Goal: Task Accomplishment & Management: Manage account settings

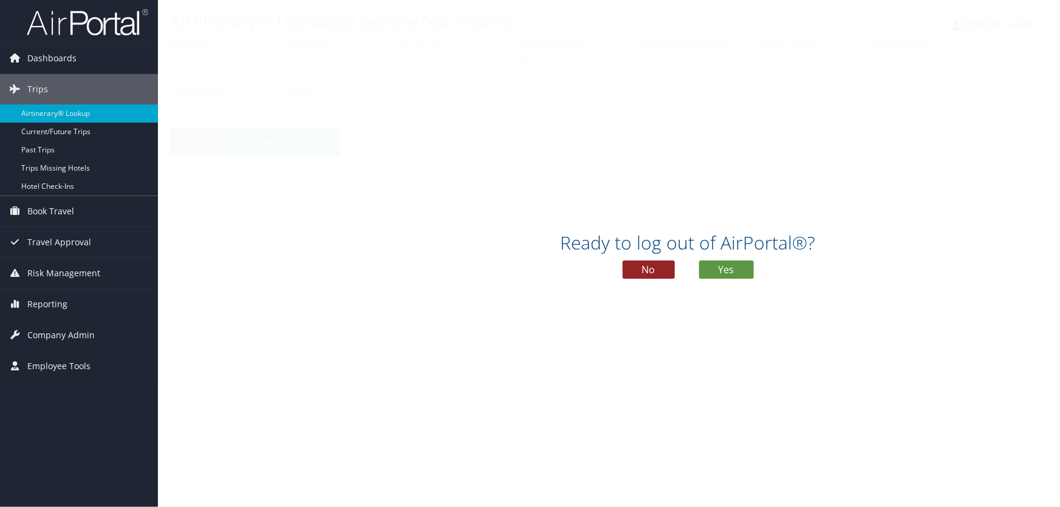
click at [637, 270] on button "No" at bounding box center [649, 270] width 52 height 18
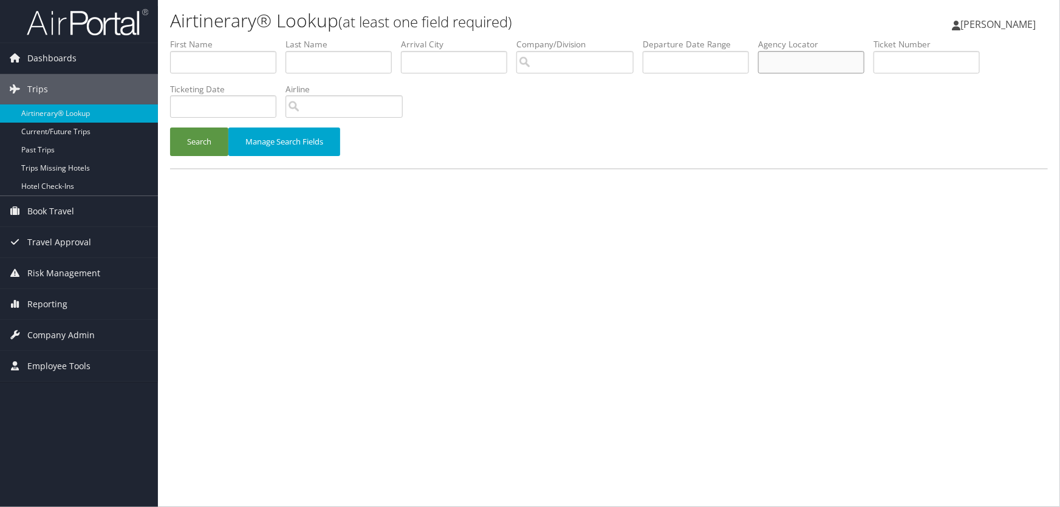
click at [795, 66] on input "text" at bounding box center [811, 62] width 106 height 22
type input "cymqhr"
click at [170, 128] on button "Search" at bounding box center [199, 142] width 58 height 29
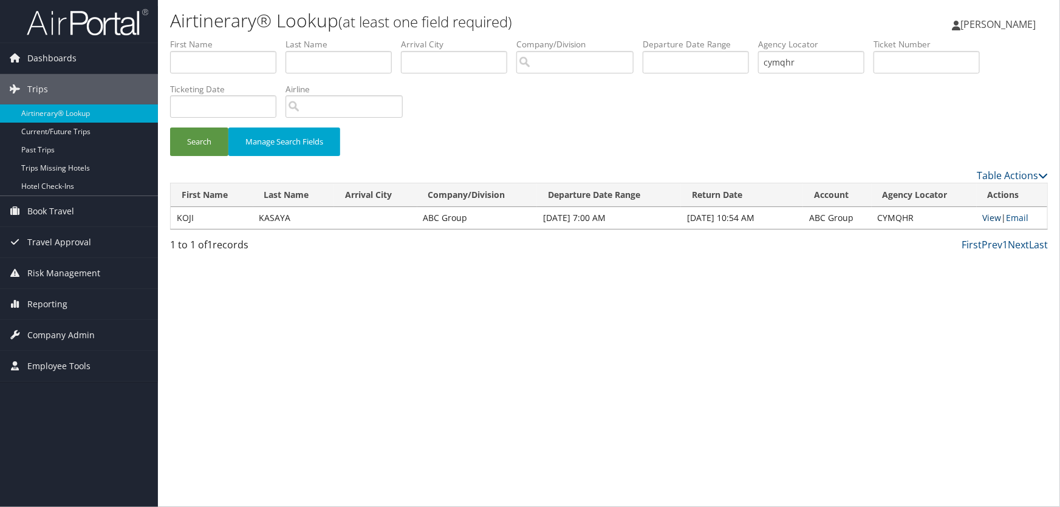
click at [987, 217] on link "View" at bounding box center [992, 218] width 19 height 12
click at [49, 55] on span "Dashboards" at bounding box center [51, 58] width 49 height 30
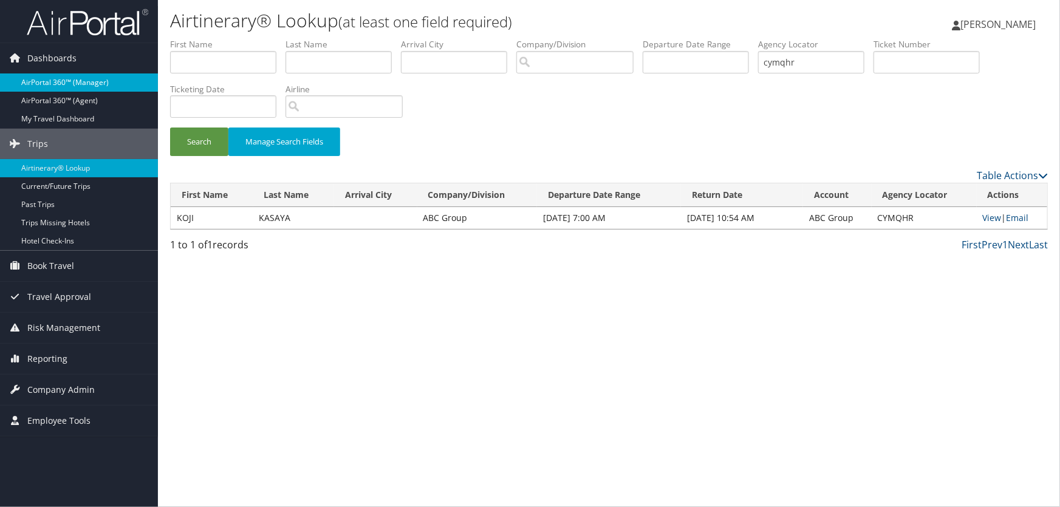
click at [49, 81] on link "AirPortal 360™ (Manager)" at bounding box center [79, 83] width 158 height 18
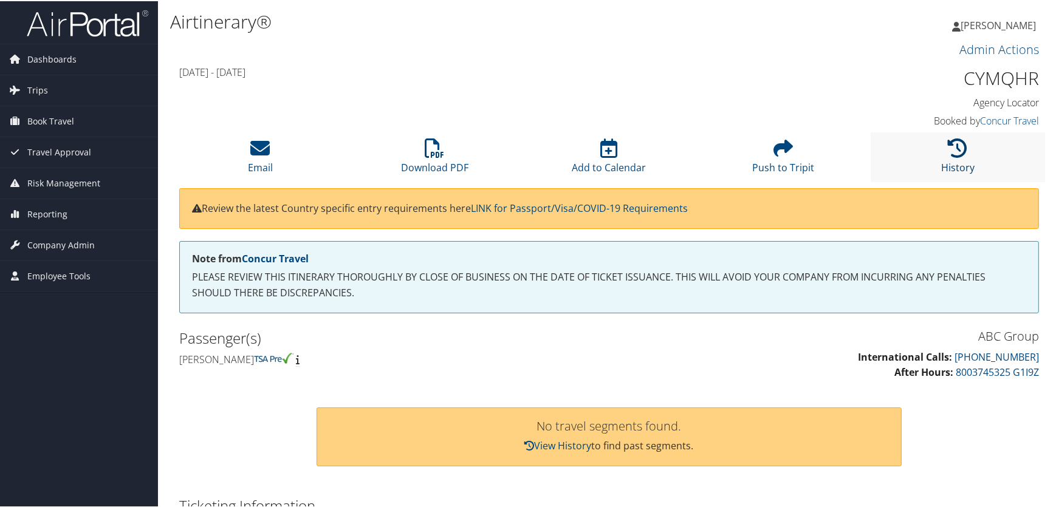
click at [948, 155] on icon at bounding box center [957, 146] width 19 height 19
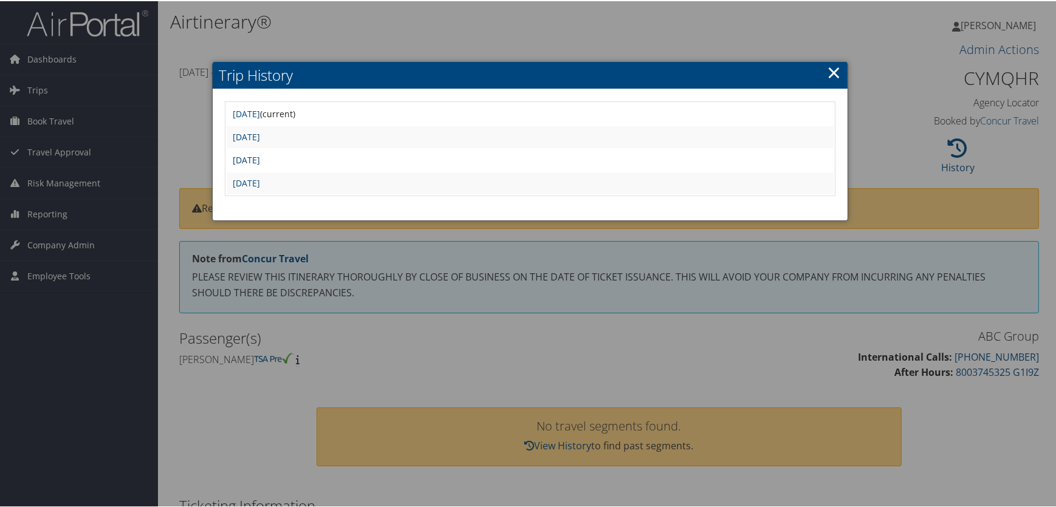
click at [260, 160] on link "Mon Jul 28 18:46:44 MDT 2025" at bounding box center [246, 159] width 27 height 12
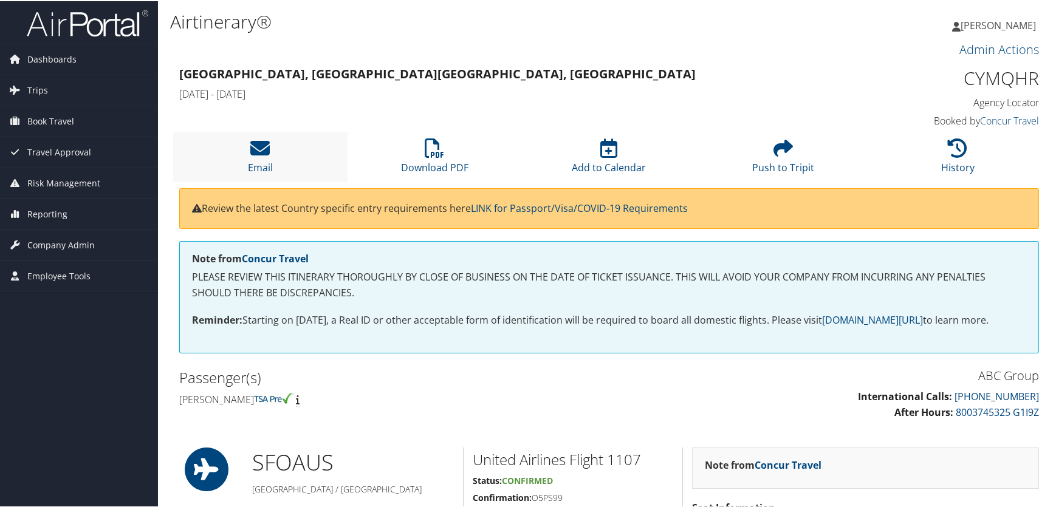
click at [247, 147] on li "Email" at bounding box center [260, 155] width 174 height 49
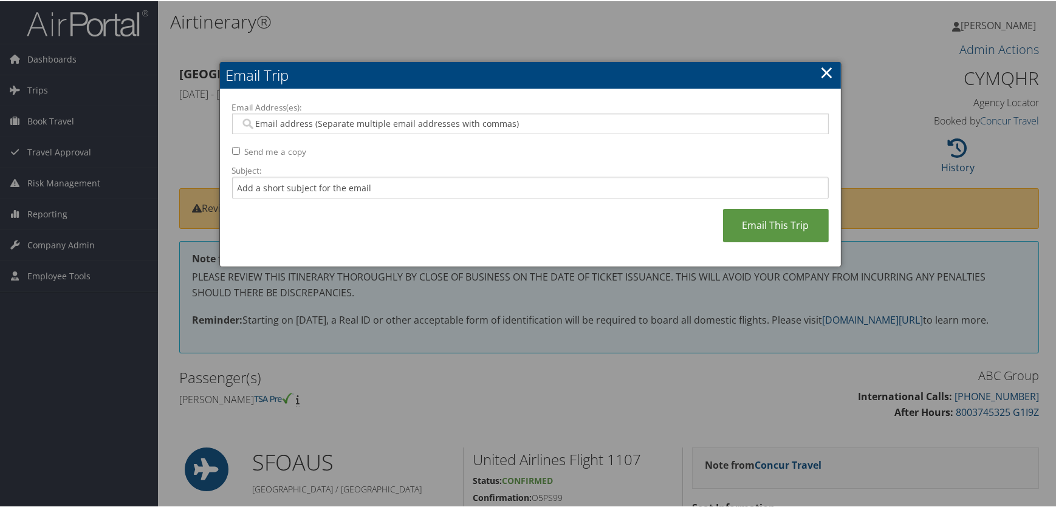
click at [285, 120] on input "Email Address(es):" at bounding box center [530, 123] width 580 height 12
type input "koji.kasaya@abctech.com"
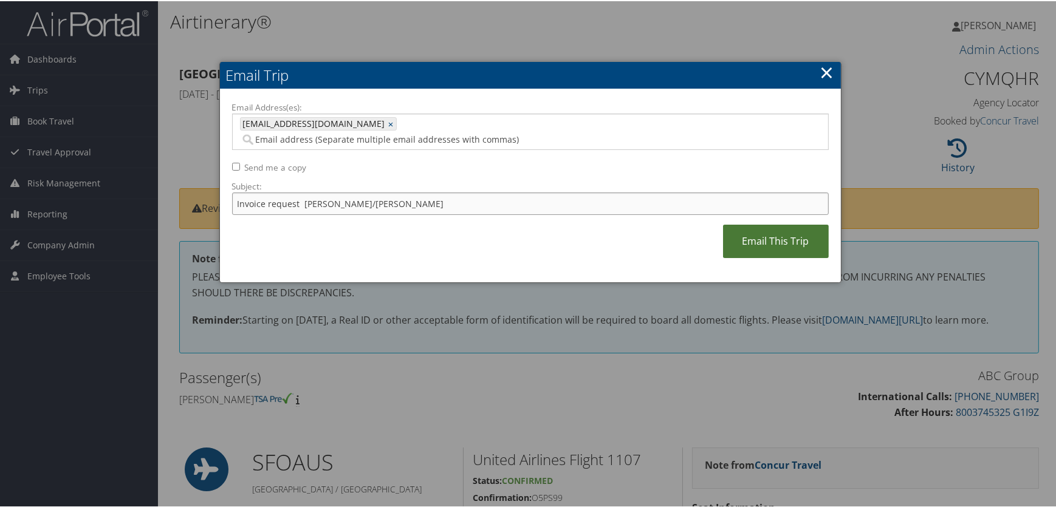
type input "Invoice request Kasaya/Koji"
click at [764, 225] on link "Email This Trip" at bounding box center [776, 240] width 106 height 33
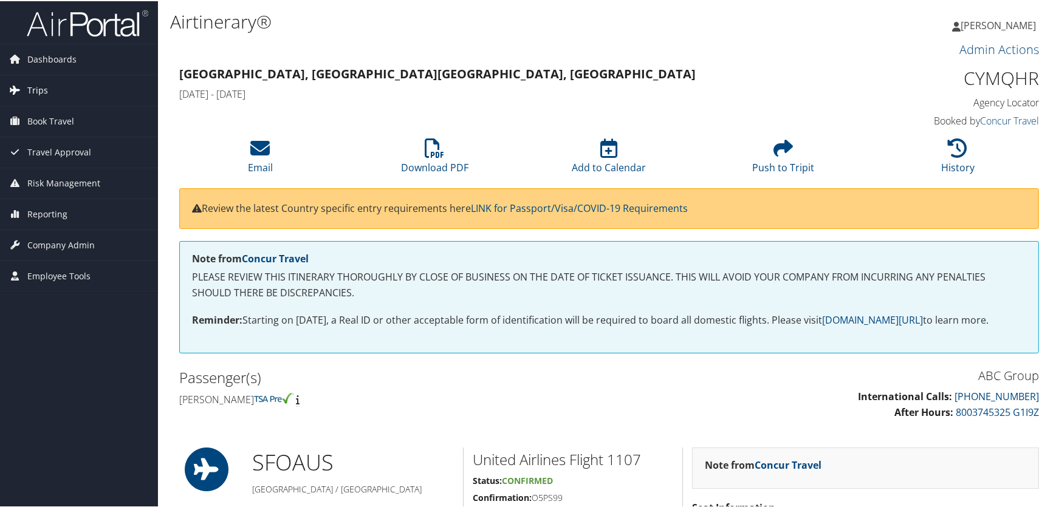
click at [33, 90] on span "Trips" at bounding box center [37, 89] width 21 height 30
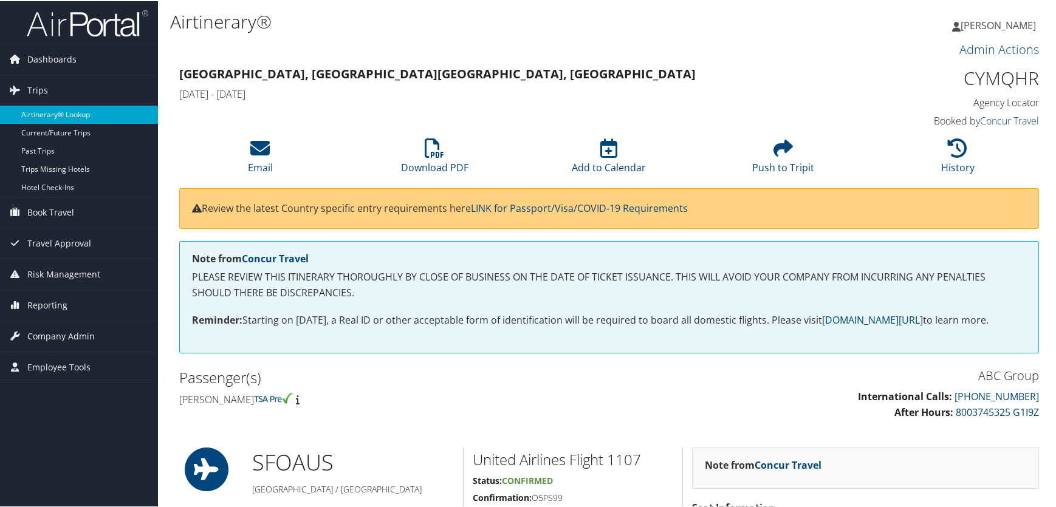
click at [49, 113] on link "Airtinerary® Lookup" at bounding box center [79, 113] width 158 height 18
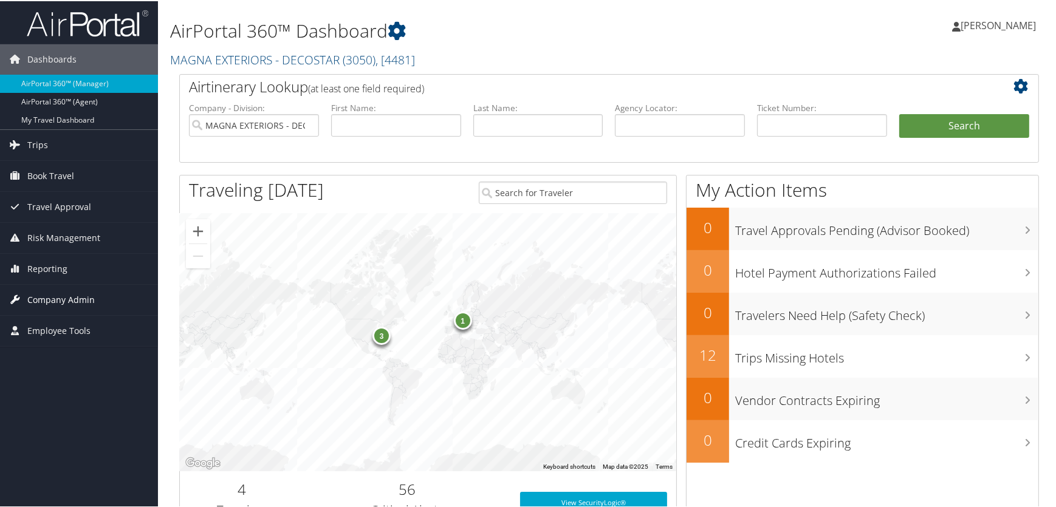
click at [62, 299] on span "Company Admin" at bounding box center [60, 299] width 67 height 30
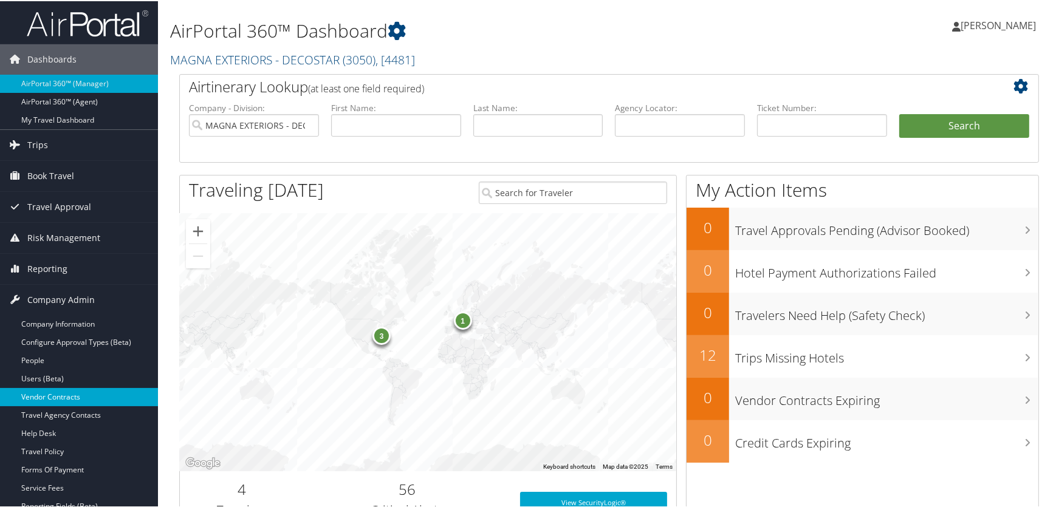
click at [40, 395] on link "Vendor Contracts" at bounding box center [79, 396] width 158 height 18
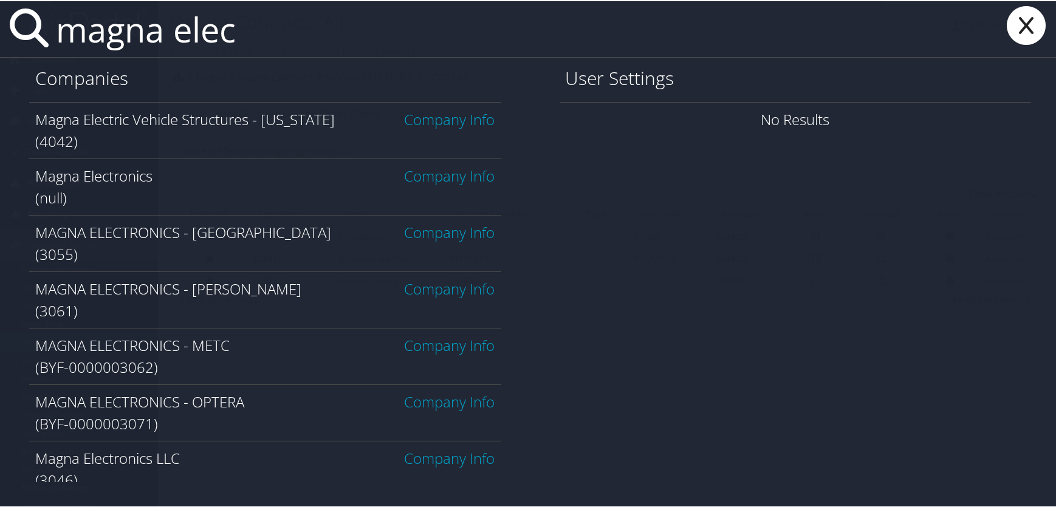
type input "magna elec"
click at [438, 289] on link "Company Info" at bounding box center [450, 288] width 91 height 20
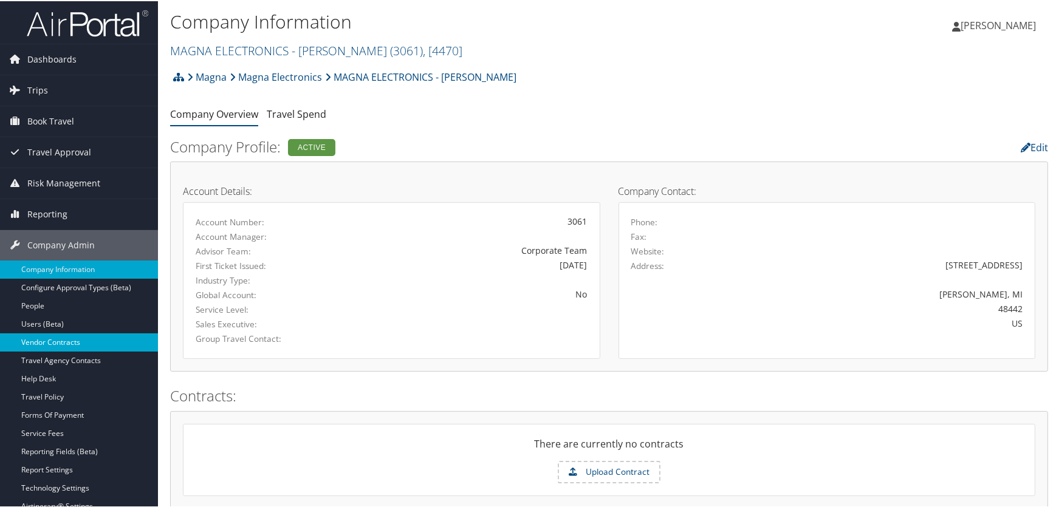
click at [51, 336] on link "Vendor Contracts" at bounding box center [79, 341] width 158 height 18
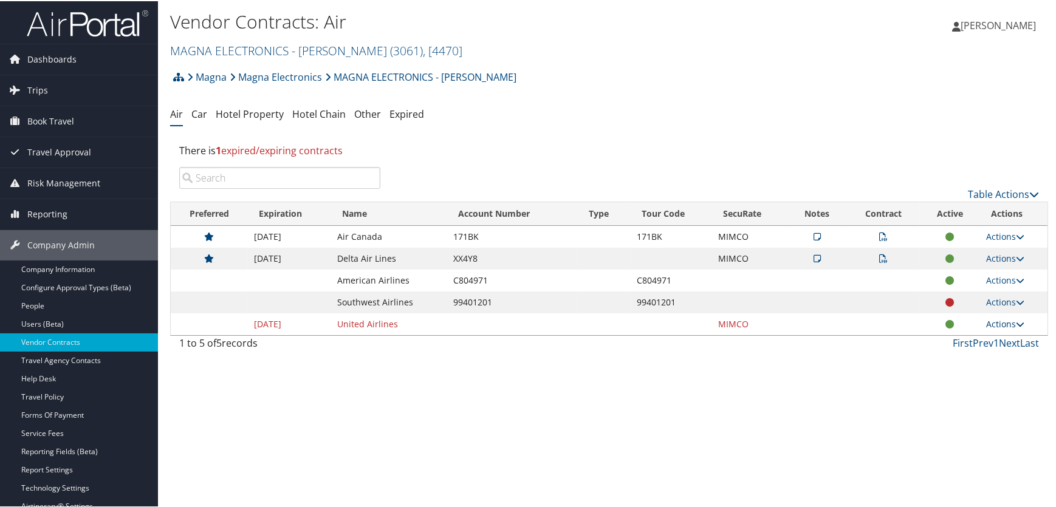
click at [1017, 320] on icon at bounding box center [1020, 323] width 9 height 9
click at [979, 385] on link "Delete" at bounding box center [977, 382] width 81 height 21
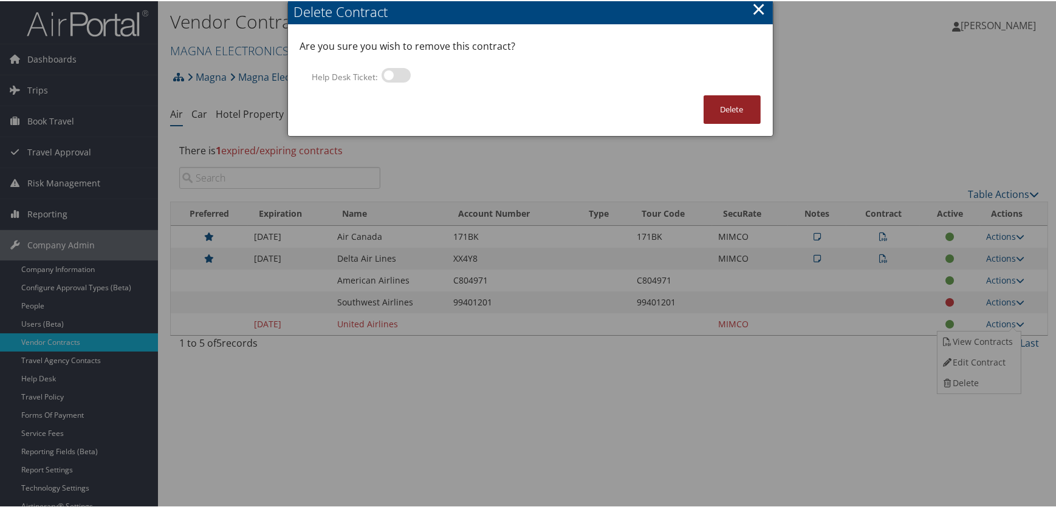
click at [714, 109] on button "Delete" at bounding box center [732, 108] width 57 height 29
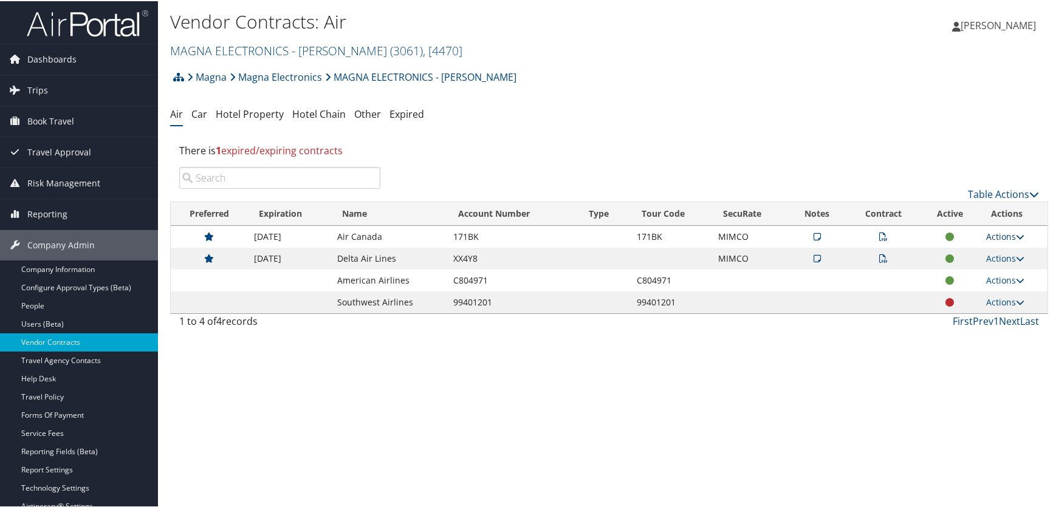
click at [998, 235] on link "Actions" at bounding box center [1005, 236] width 38 height 12
click at [974, 253] on link "View Notes" at bounding box center [977, 253] width 81 height 21
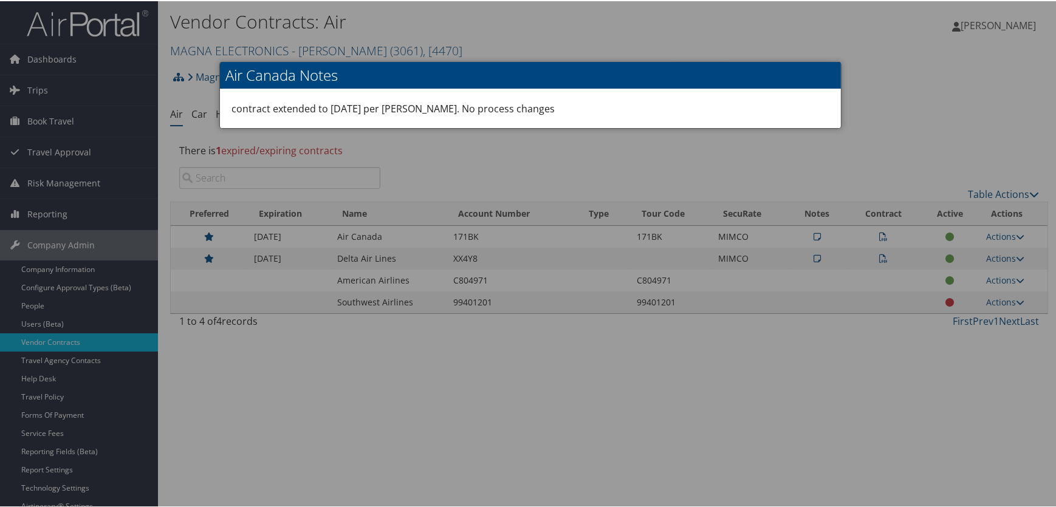
click at [1007, 230] on div at bounding box center [530, 253] width 1060 height 507
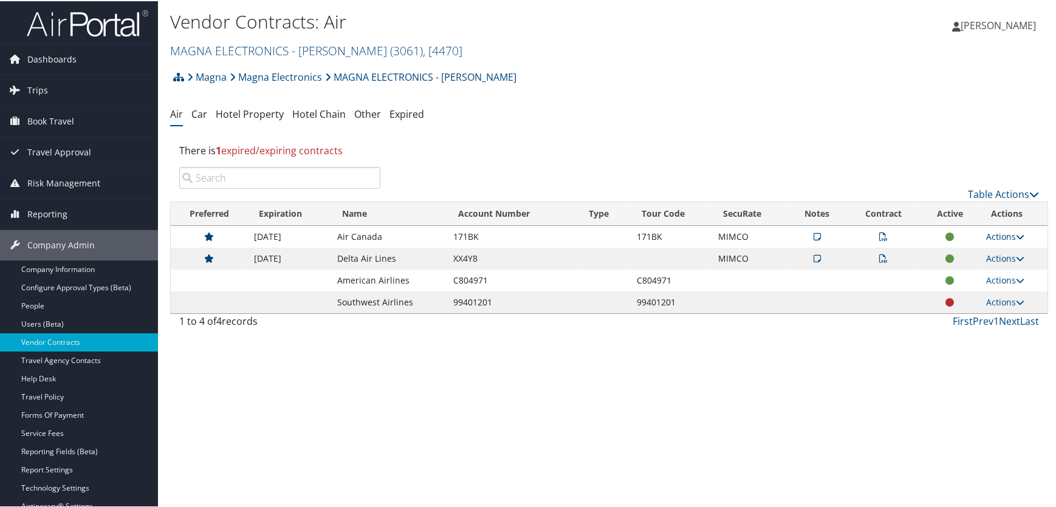
click at [1006, 235] on link "Actions" at bounding box center [1005, 236] width 38 height 12
click at [984, 293] on link "Edit Contract" at bounding box center [977, 294] width 81 height 21
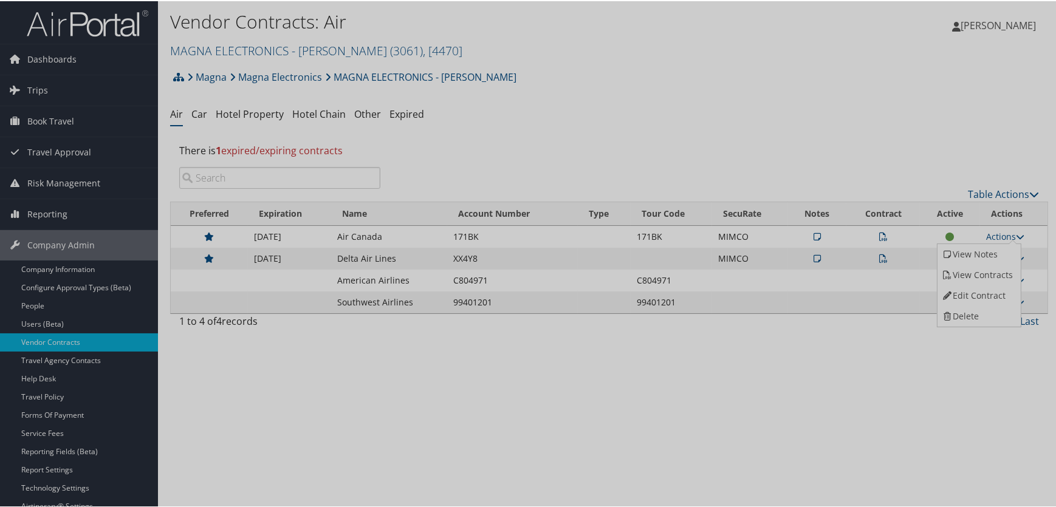
select select "[object Object]"
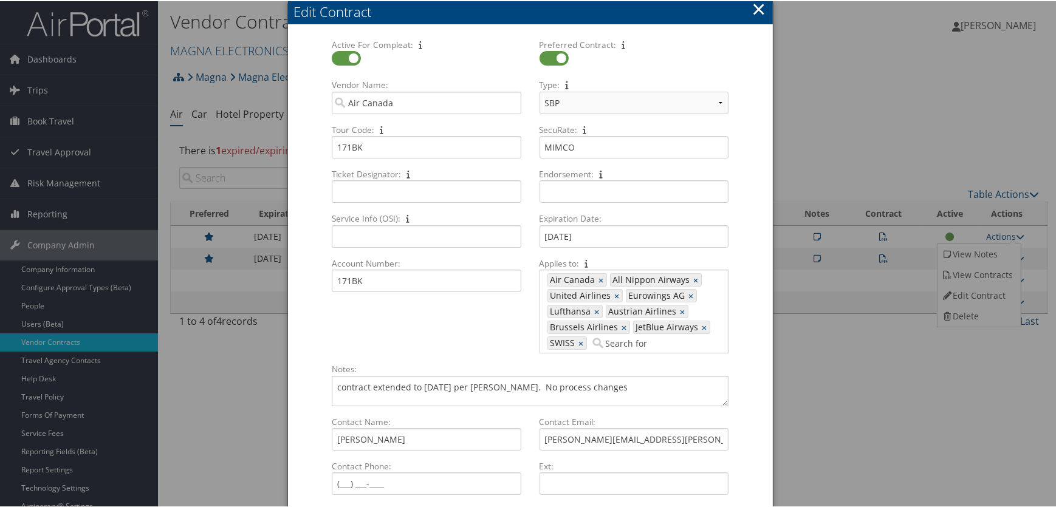
click at [848, 13] on div at bounding box center [530, 253] width 1060 height 507
click at [753, 9] on button "×" at bounding box center [758, 8] width 14 height 24
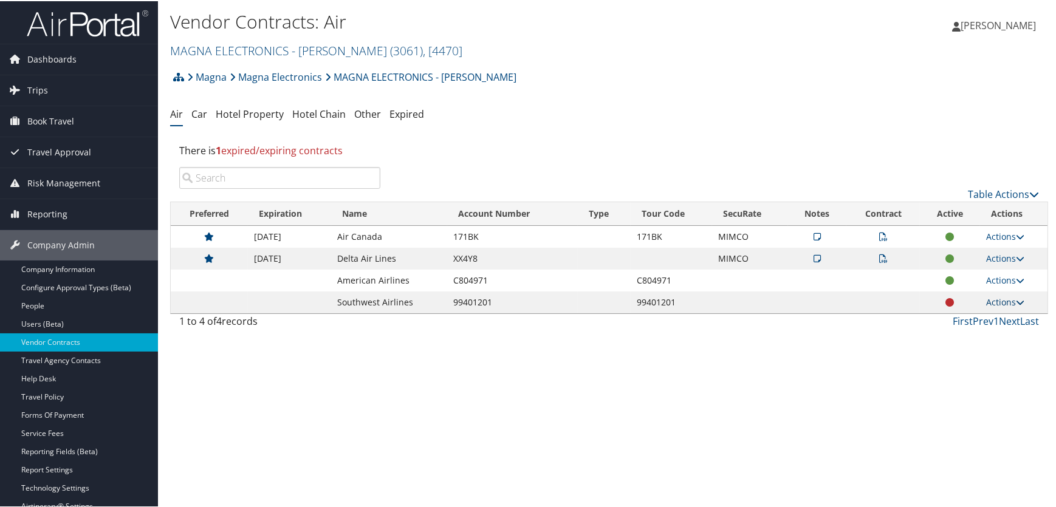
click at [1018, 300] on icon at bounding box center [1020, 301] width 9 height 9
click at [978, 360] on link "Delete" at bounding box center [977, 360] width 81 height 21
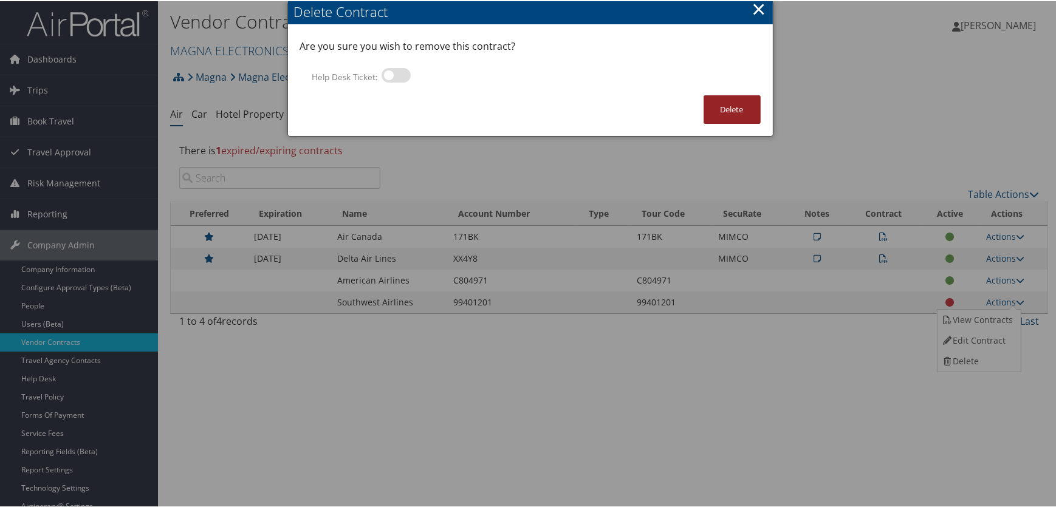
click at [713, 107] on button "Delete" at bounding box center [732, 108] width 57 height 29
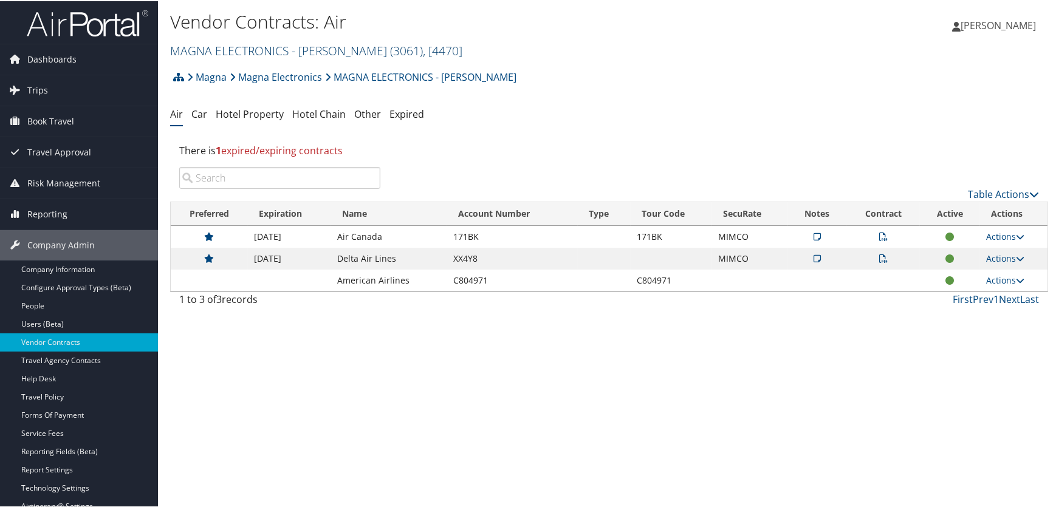
click at [211, 52] on link "MAGNA ELECTRONICS - HOLLY ( 3061 ) , [ 4470 ]" at bounding box center [316, 49] width 292 height 16
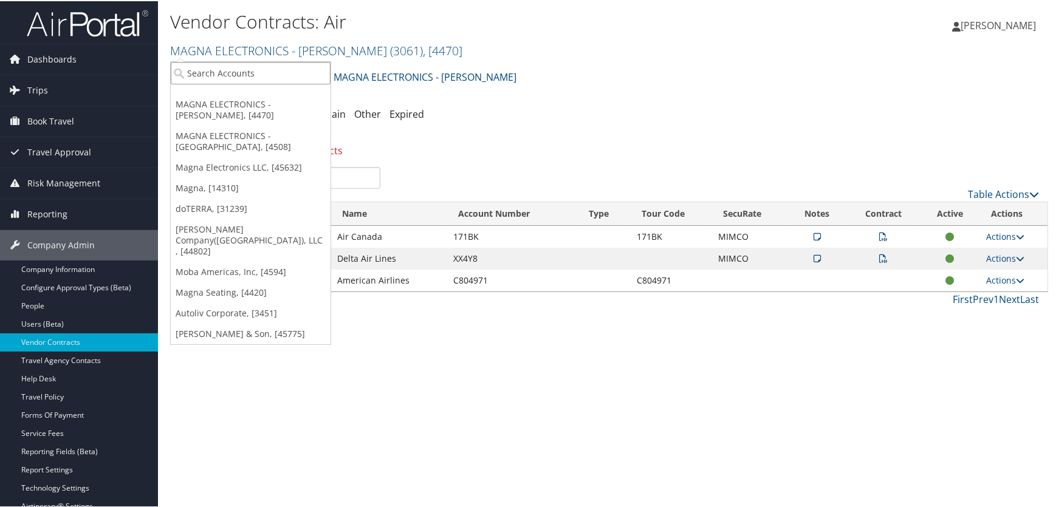
click at [211, 69] on input "search" at bounding box center [251, 72] width 160 height 22
type input "magna"
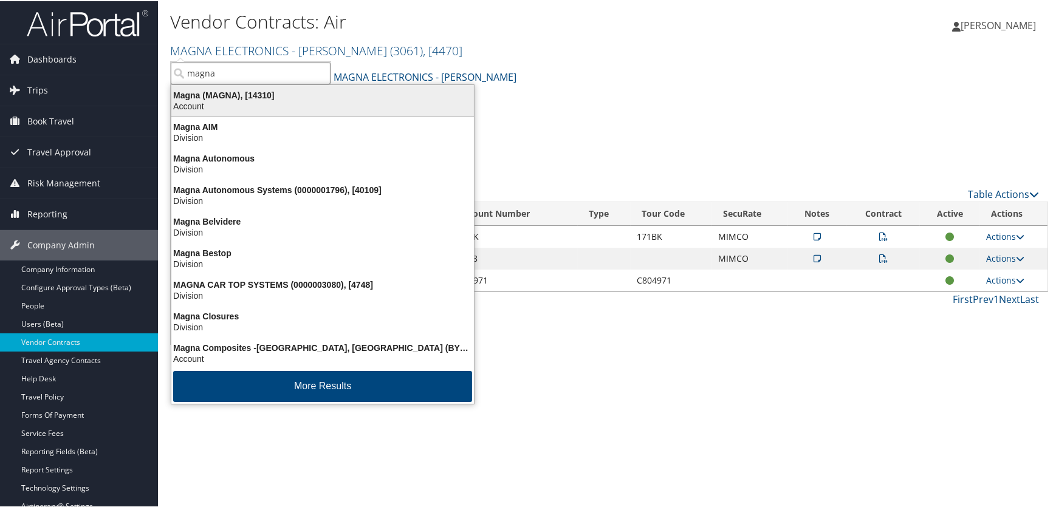
click at [231, 92] on div "Magna (MAGNA), [14310]" at bounding box center [322, 94] width 317 height 11
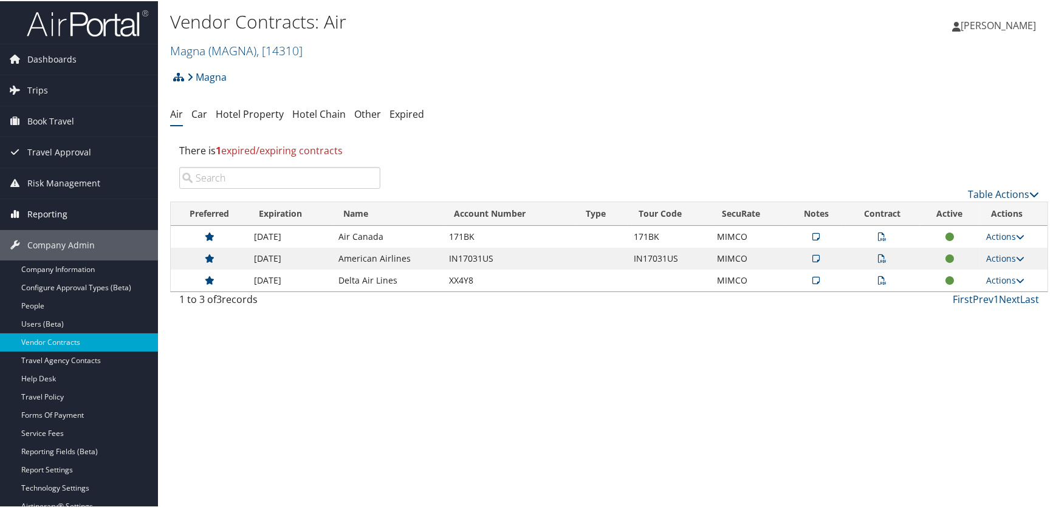
click at [51, 214] on span "Reporting" at bounding box center [47, 213] width 40 height 30
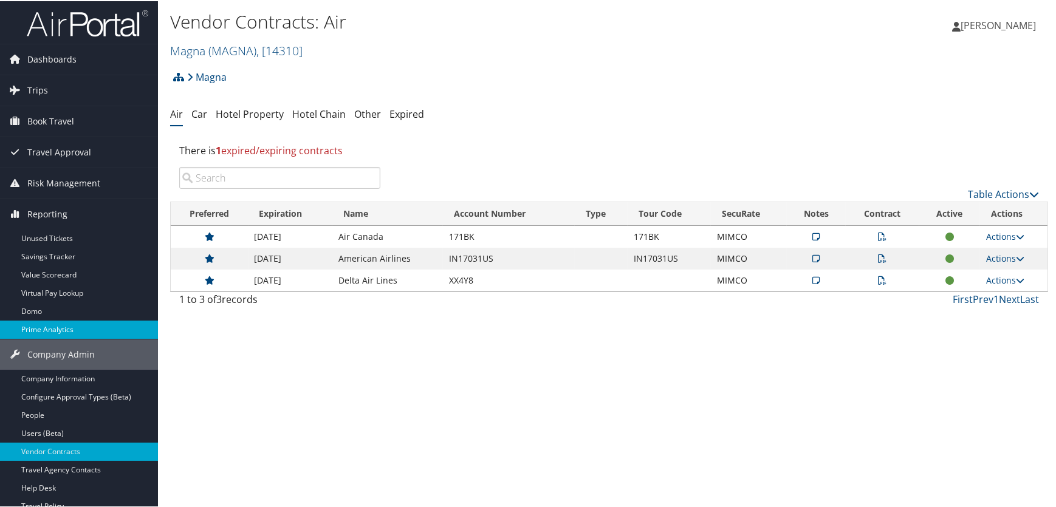
click at [48, 327] on link "Prime Analytics" at bounding box center [79, 329] width 158 height 18
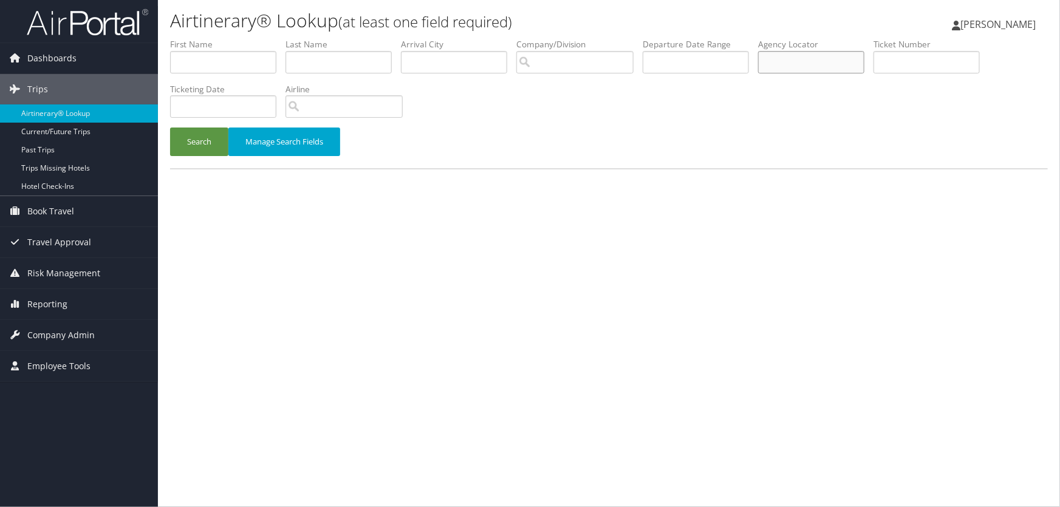
click at [797, 66] on input "text" at bounding box center [811, 62] width 106 height 22
paste input "CYMQHR"
type input "CYMQHR"
click at [202, 138] on button "Search" at bounding box center [199, 142] width 58 height 29
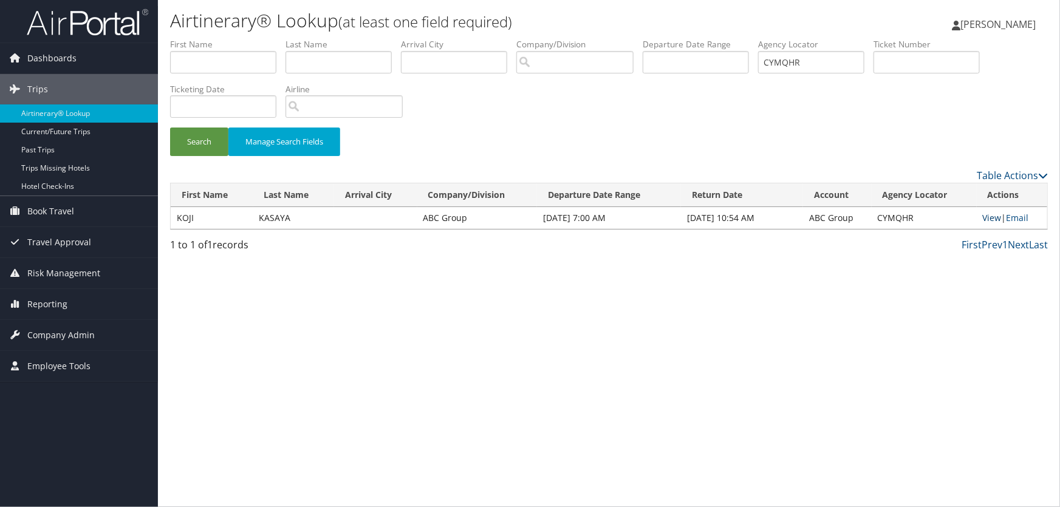
click at [988, 215] on link "View" at bounding box center [992, 218] width 19 height 12
click at [988, 219] on link "View" at bounding box center [992, 218] width 19 height 12
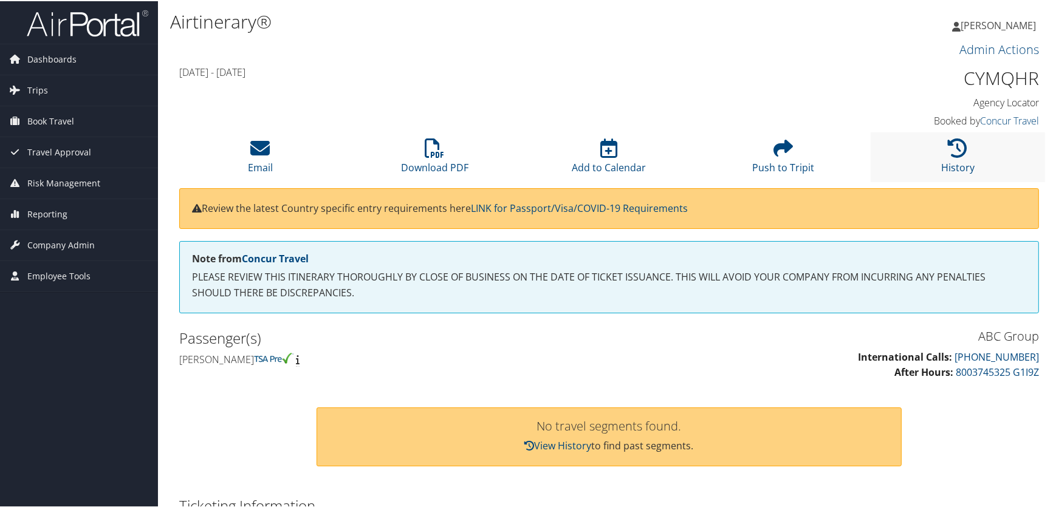
click at [950, 158] on li "History" at bounding box center [958, 155] width 174 height 49
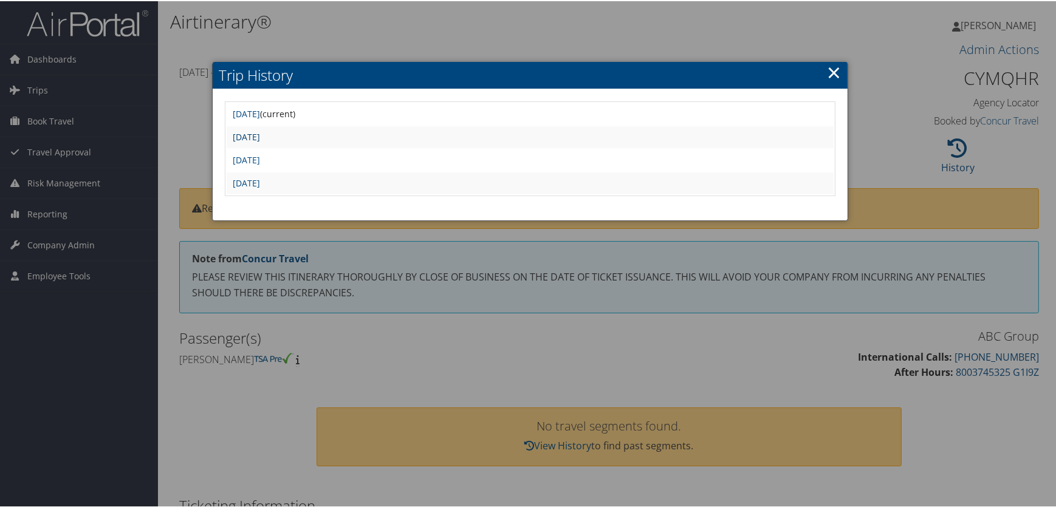
click at [260, 132] on link "Tue Jul 29 10:08:54 MDT 2025" at bounding box center [246, 136] width 27 height 12
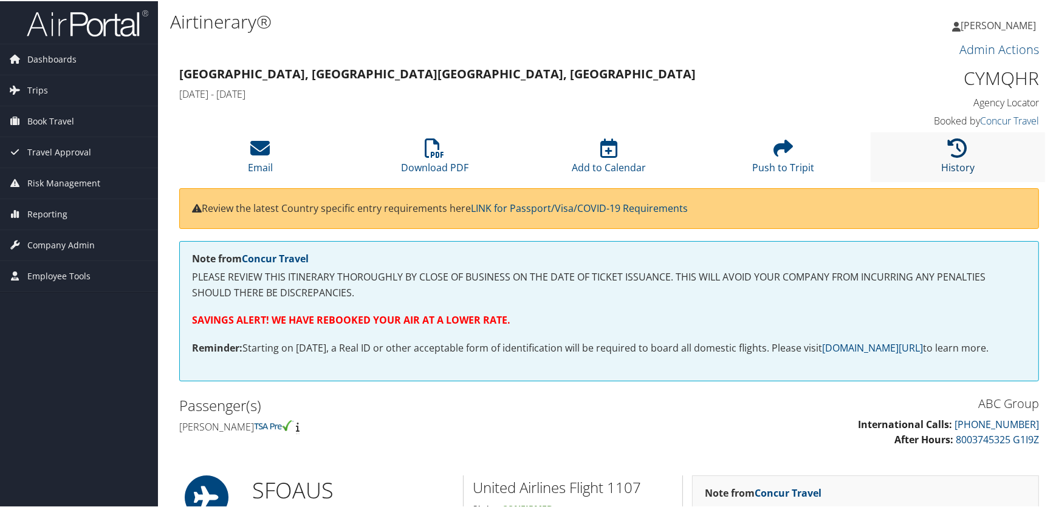
click at [962, 150] on icon at bounding box center [957, 146] width 19 height 19
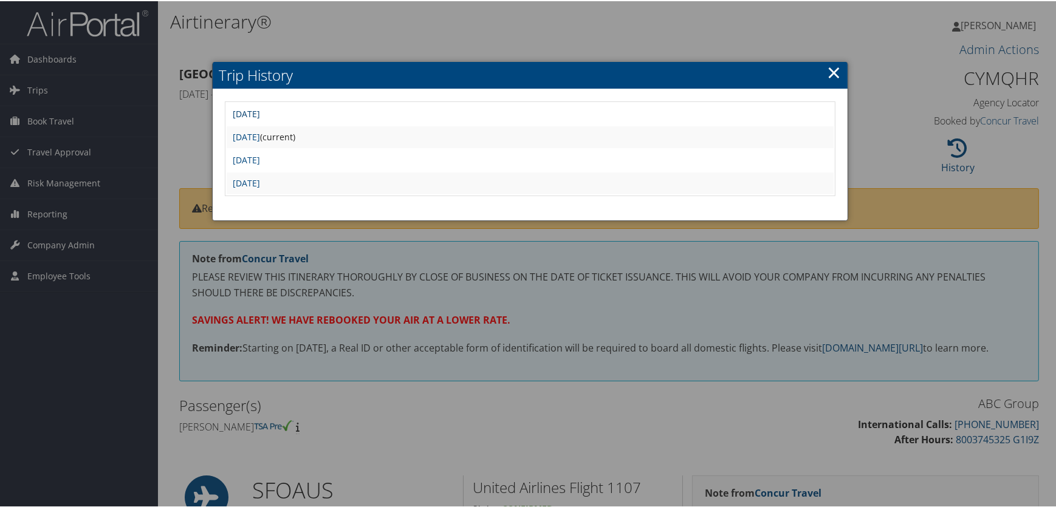
click at [260, 112] on link "[DATE]" at bounding box center [246, 113] width 27 height 12
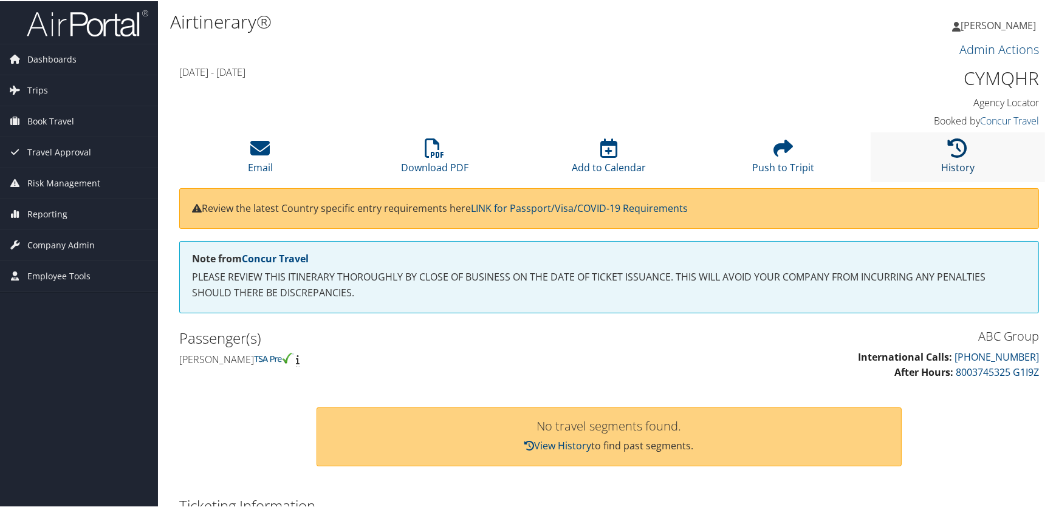
click at [949, 153] on icon at bounding box center [957, 146] width 19 height 19
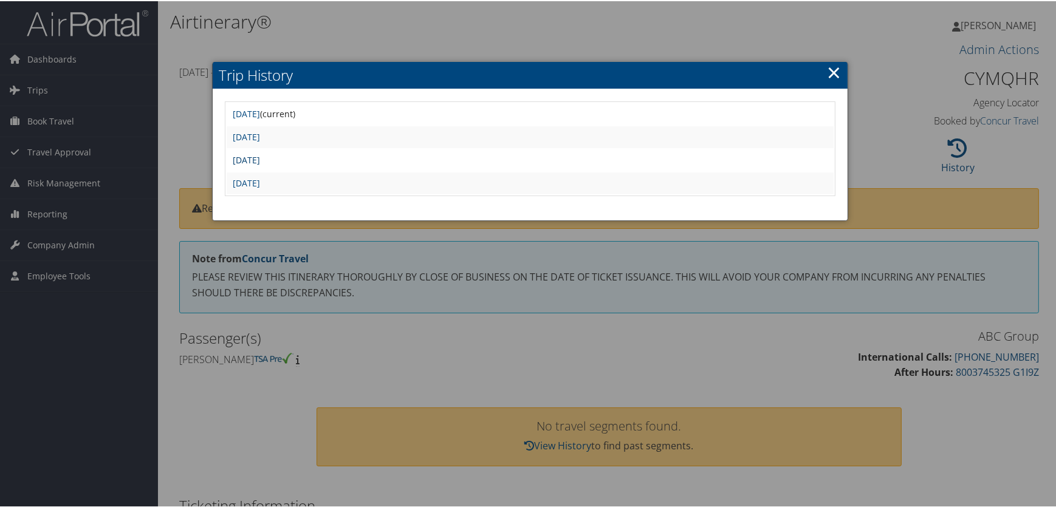
click at [260, 162] on link "[DATE]" at bounding box center [246, 159] width 27 height 12
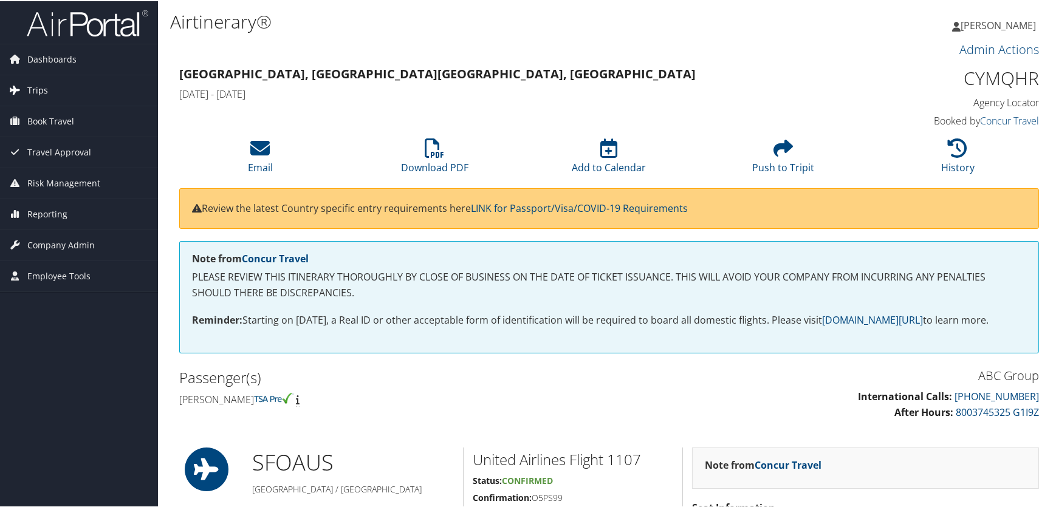
click at [33, 89] on span "Trips" at bounding box center [37, 89] width 21 height 30
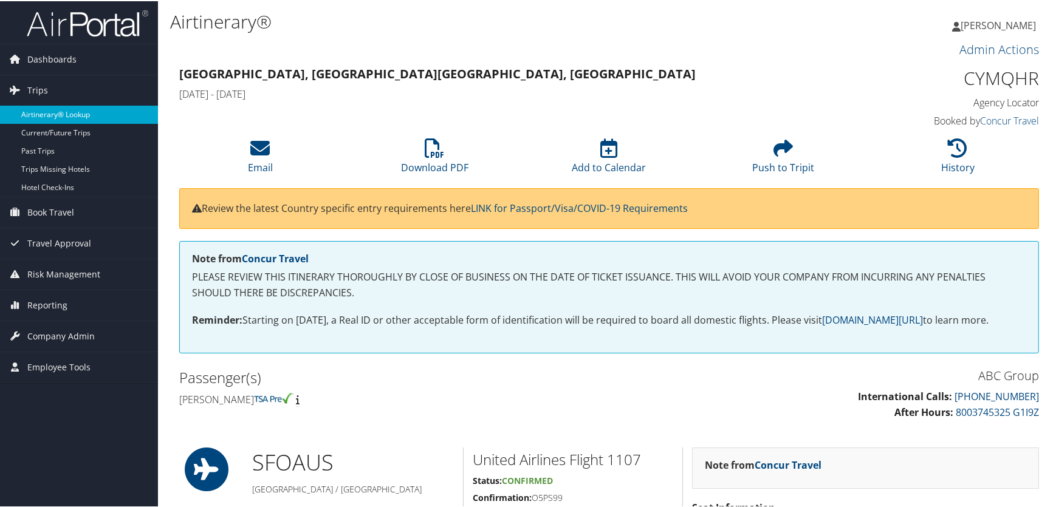
click at [46, 114] on link "Airtinerary® Lookup" at bounding box center [79, 113] width 158 height 18
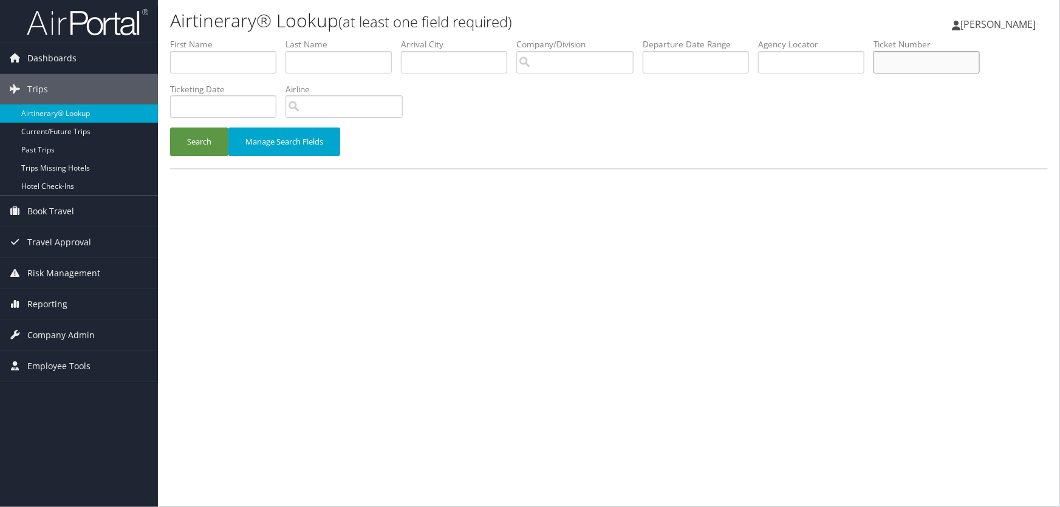
click at [919, 61] on input "text" at bounding box center [927, 62] width 106 height 22
paste input "0167309587725"
type input "0167309587725"
click at [182, 143] on button "Search" at bounding box center [199, 142] width 58 height 29
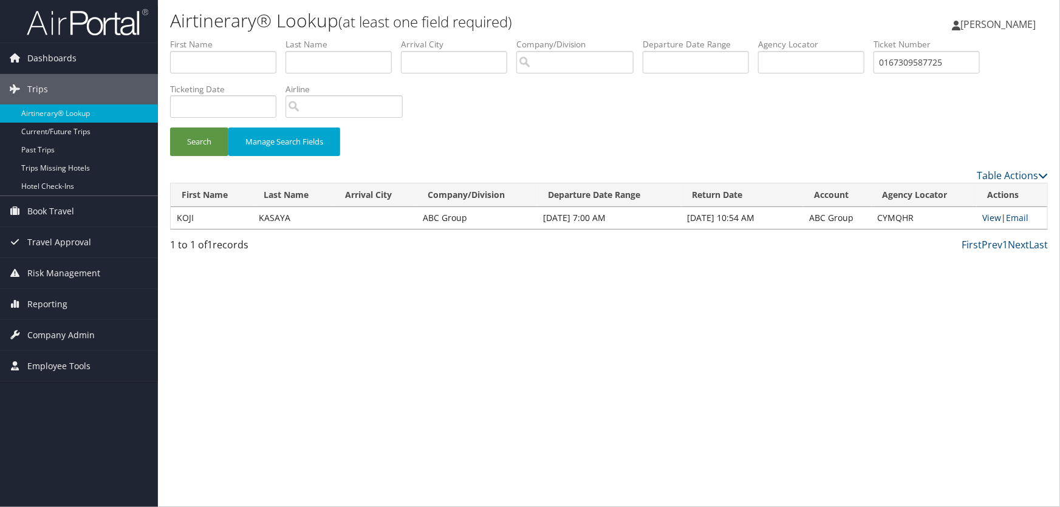
click at [988, 217] on link "View" at bounding box center [992, 218] width 19 height 12
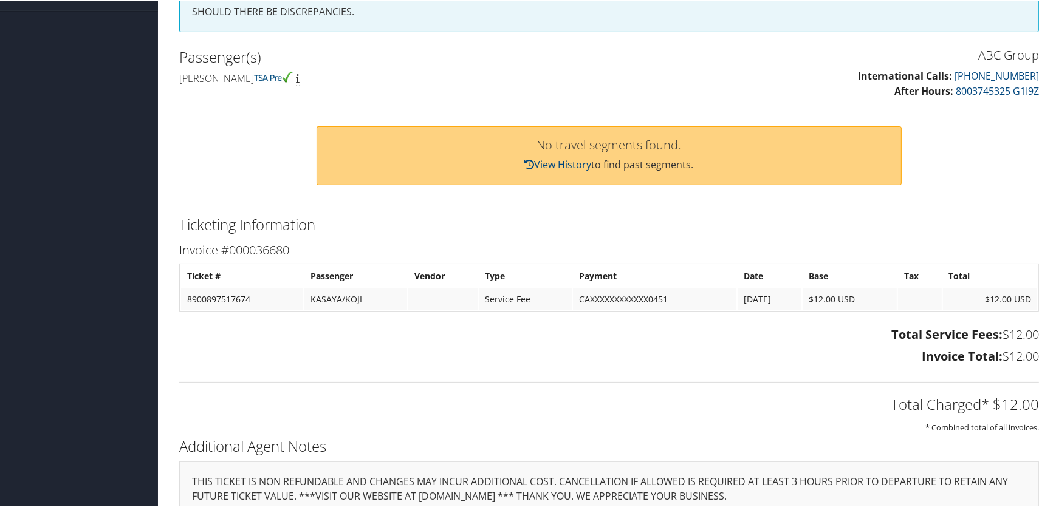
scroll to position [277, 0]
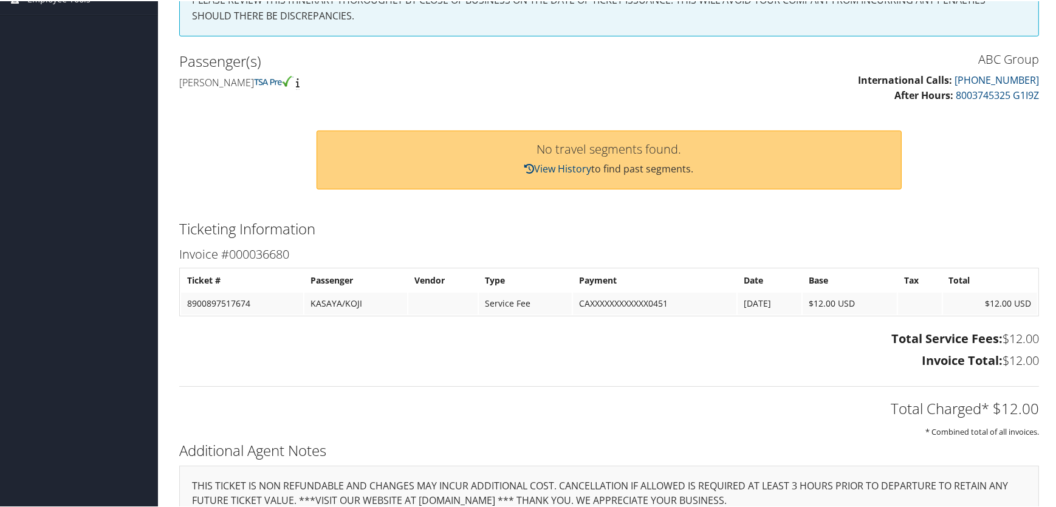
click at [515, 165] on p "View History to find past segments." at bounding box center [609, 168] width 560 height 16
click at [535, 167] on link "View History" at bounding box center [557, 167] width 67 height 13
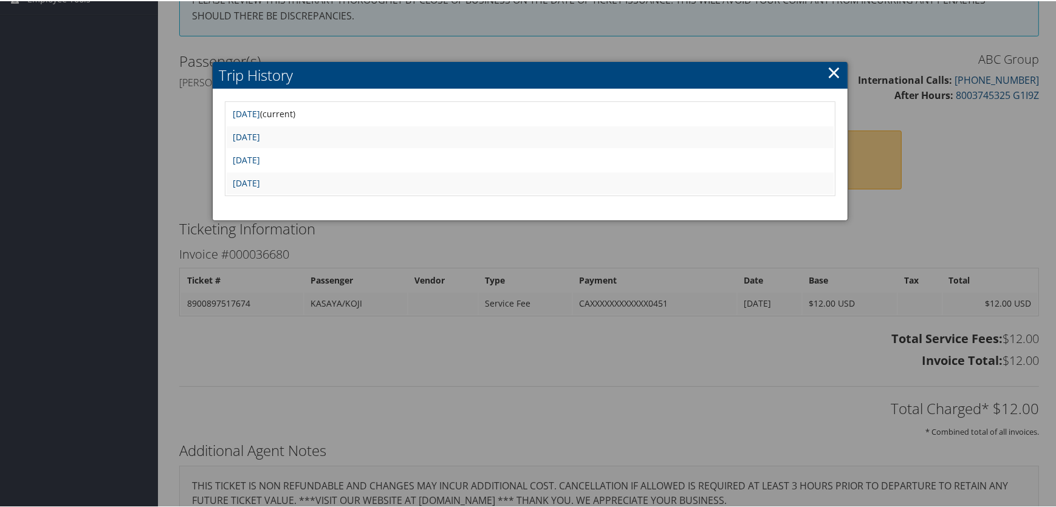
click at [981, 180] on div at bounding box center [530, 253] width 1060 height 507
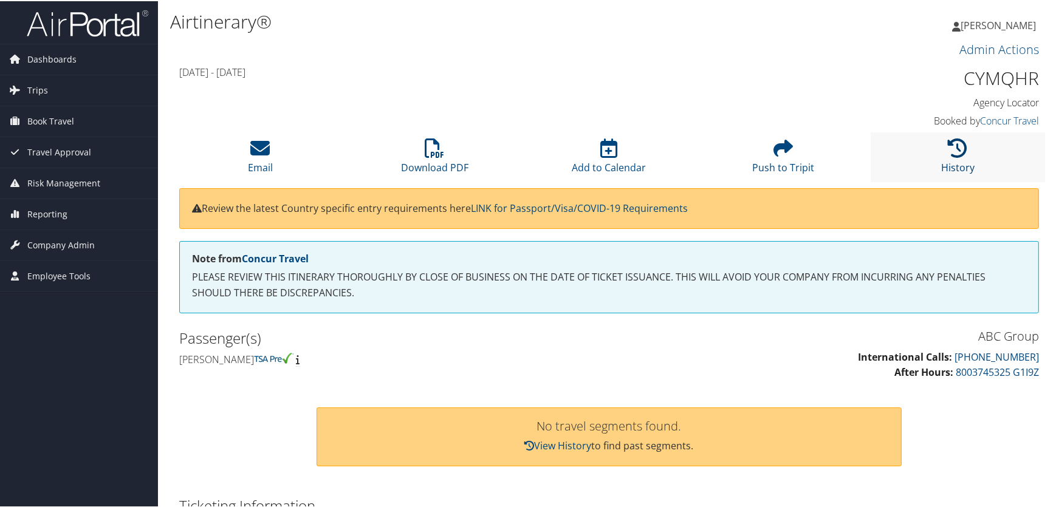
click at [957, 153] on icon at bounding box center [957, 146] width 19 height 19
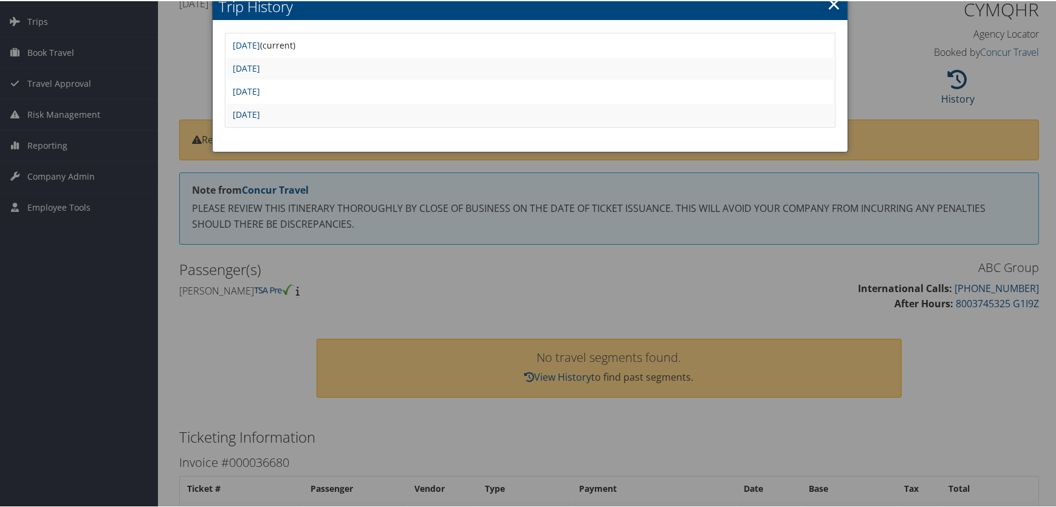
scroll to position [55, 0]
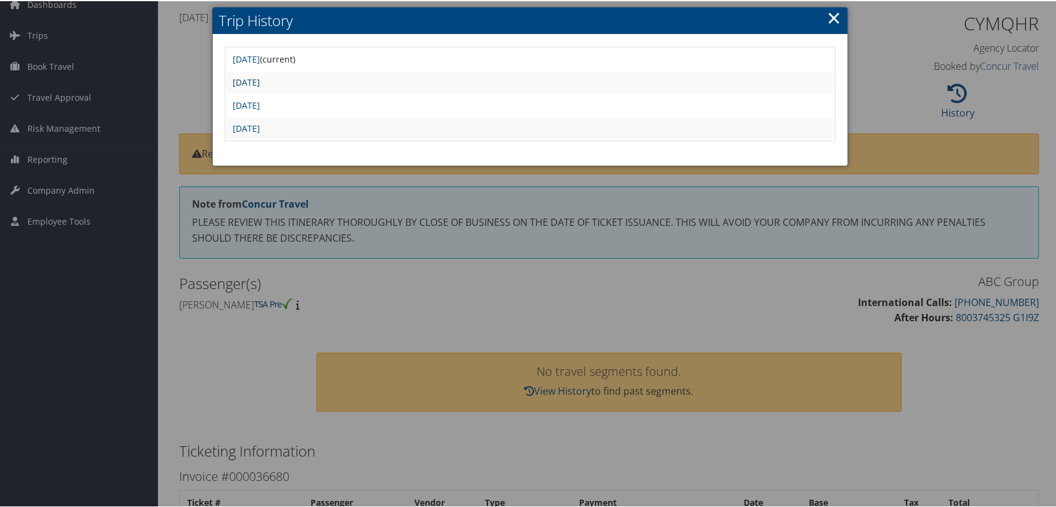
click at [260, 80] on link "Tue Jul 29 10:08:54 MDT 2025" at bounding box center [246, 81] width 27 height 12
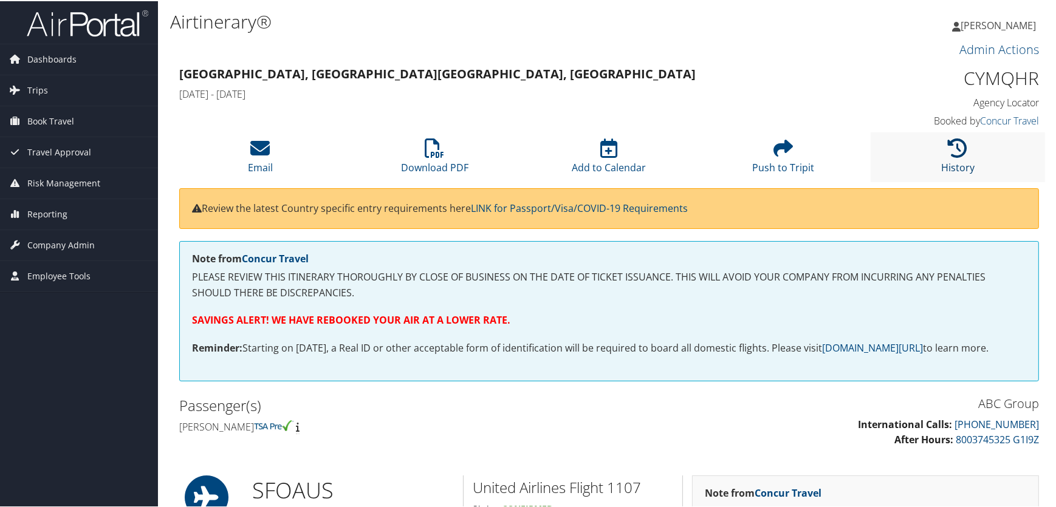
click at [948, 151] on icon at bounding box center [957, 146] width 19 height 19
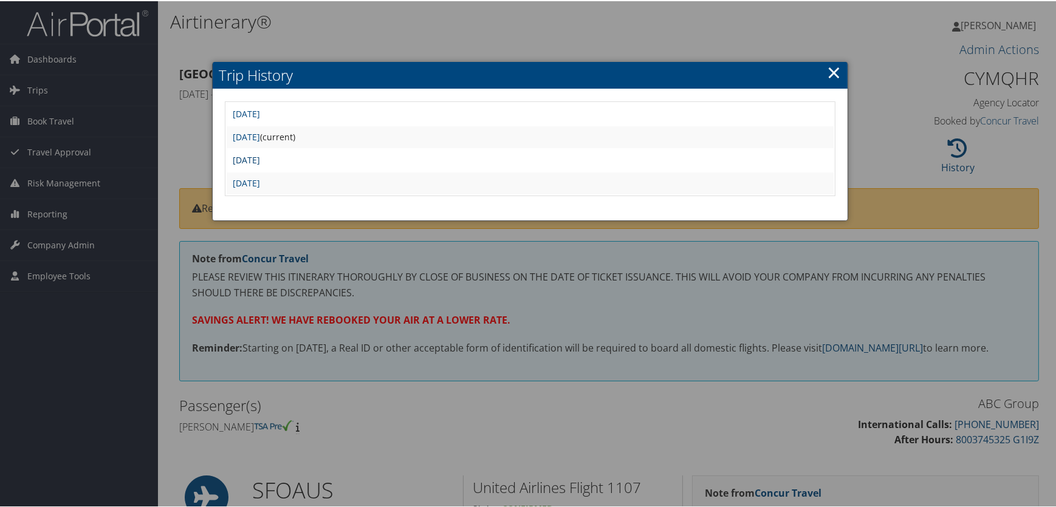
click at [260, 157] on link "[DATE]" at bounding box center [246, 159] width 27 height 12
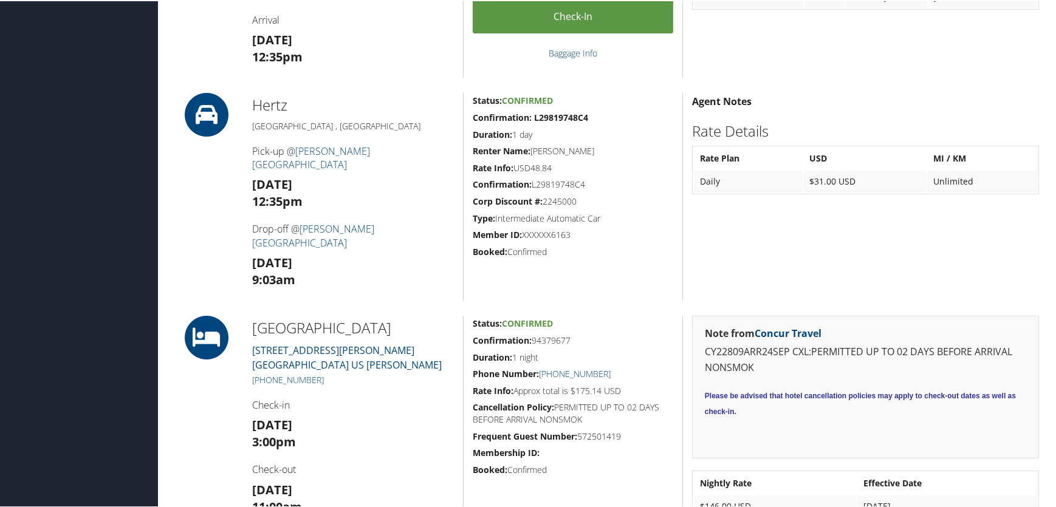
scroll to position [442, 0]
